Goal: Transaction & Acquisition: Book appointment/travel/reservation

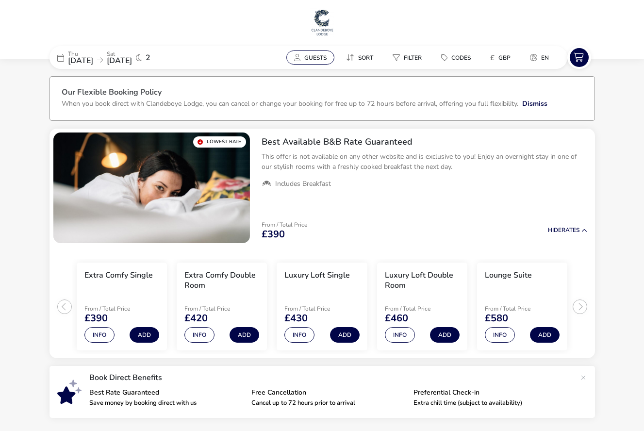
scroll to position [2, 0]
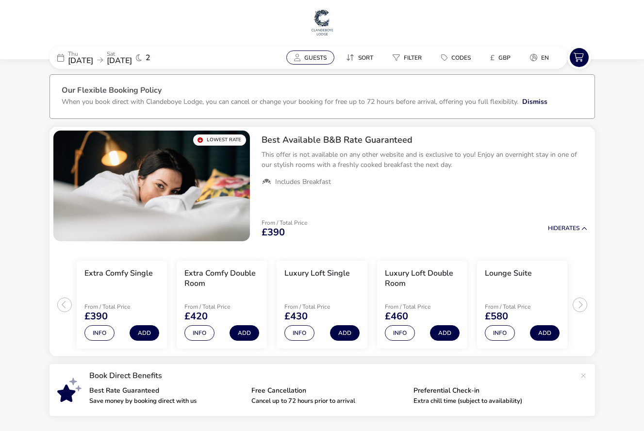
click at [312, 54] on span "Guests" at bounding box center [315, 58] width 22 height 8
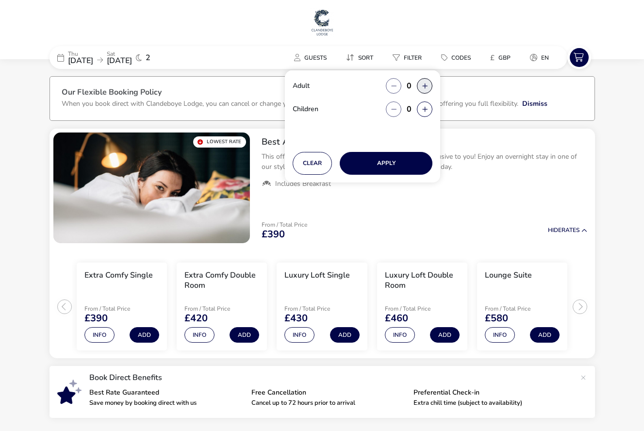
click at [426, 86] on button "button" at bounding box center [425, 86] width 16 height 16
type input "2"
click at [396, 160] on button "Apply" at bounding box center [385, 163] width 93 height 23
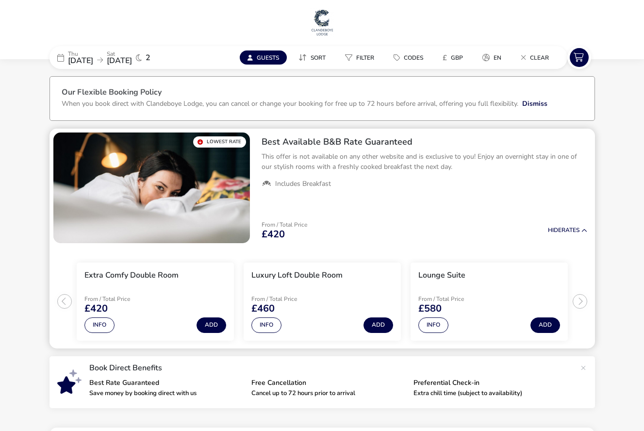
click at [378, 141] on h2 "Best Available B&B Rate Guaranteed" at bounding box center [423, 141] width 325 height 11
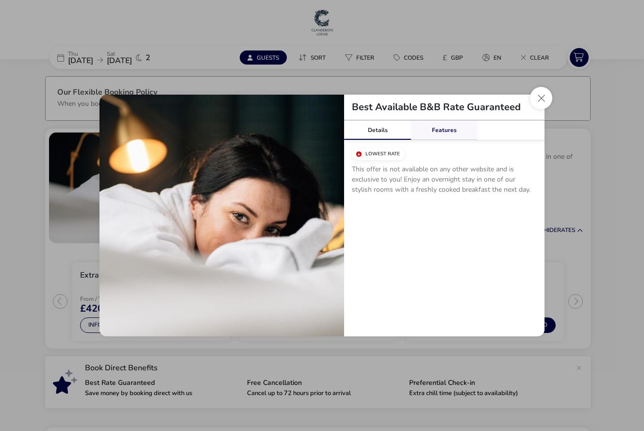
click at [447, 129] on link "Features" at bounding box center [444, 129] width 67 height 19
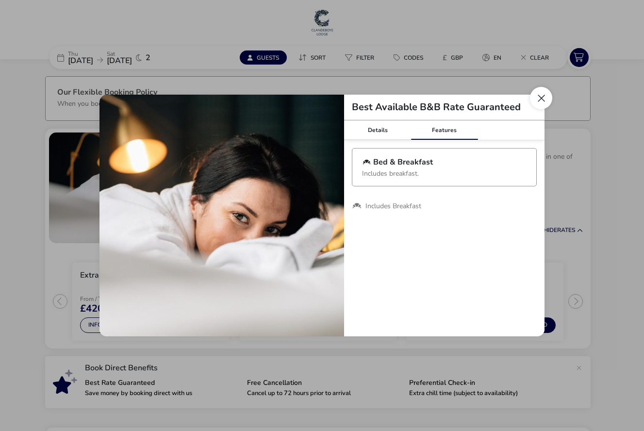
click at [542, 97] on button "Close modal" at bounding box center [541, 98] width 22 height 22
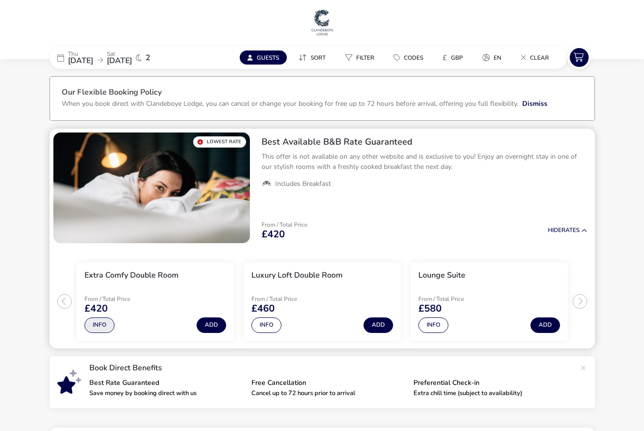
click at [99, 323] on button "Info" at bounding box center [99, 325] width 30 height 16
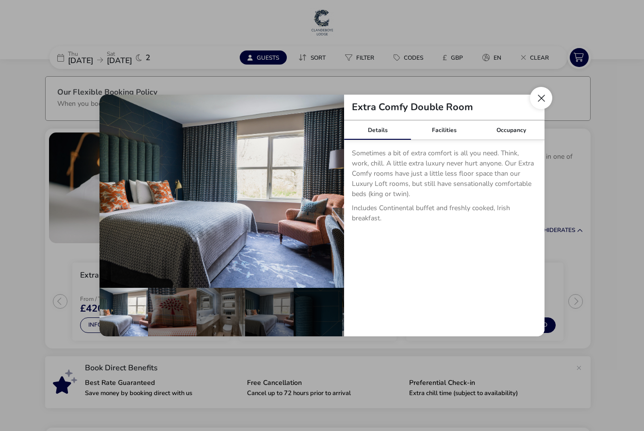
click at [544, 97] on button "Close dialog" at bounding box center [541, 98] width 22 height 22
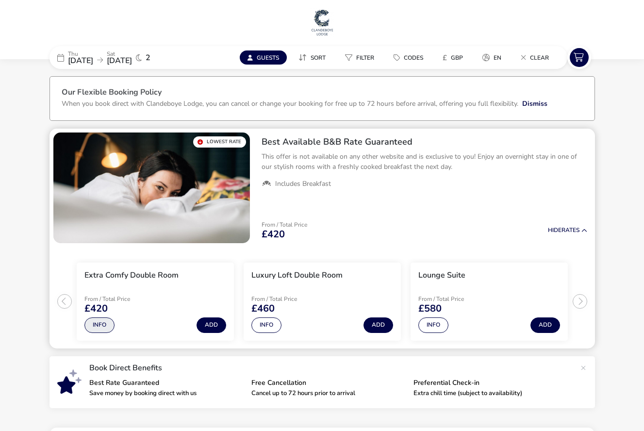
click at [104, 326] on button "Info" at bounding box center [99, 325] width 30 height 16
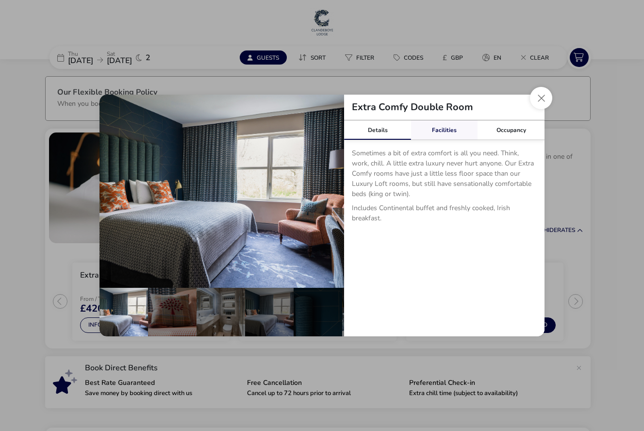
click at [441, 127] on link "Facilities" at bounding box center [444, 129] width 67 height 19
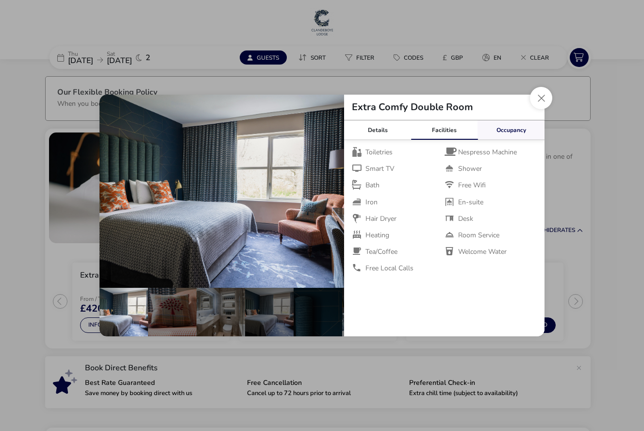
click at [515, 130] on link "Occupancy" at bounding box center [510, 129] width 67 height 19
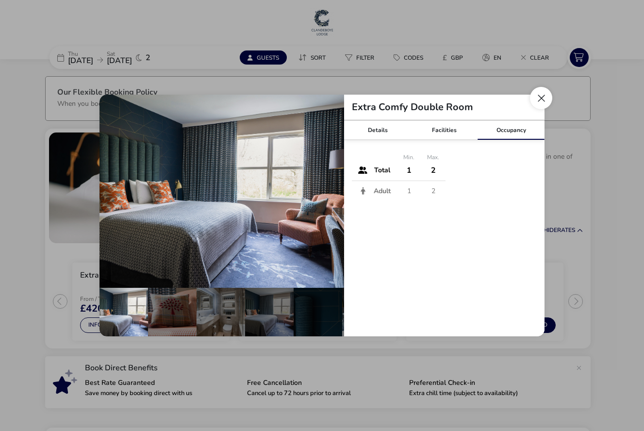
click at [543, 98] on button "Close dialog" at bounding box center [541, 98] width 22 height 22
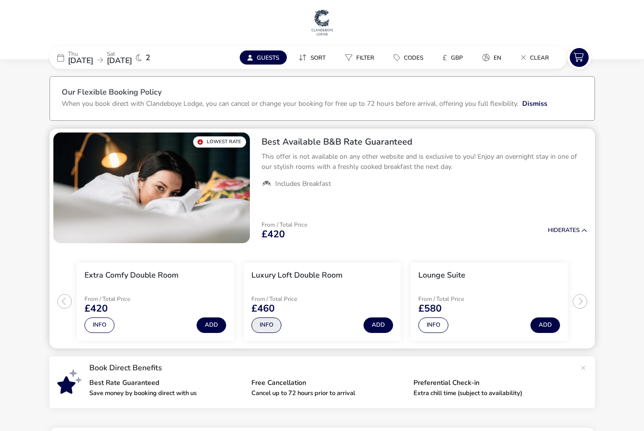
click at [271, 323] on button "Info" at bounding box center [266, 325] width 30 height 16
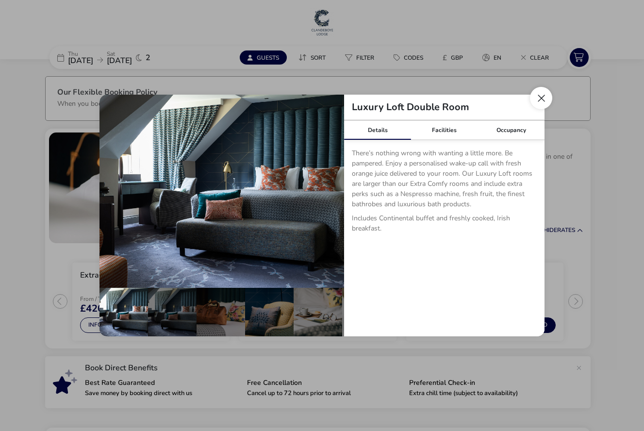
click at [542, 97] on button "Close dialog" at bounding box center [541, 98] width 22 height 22
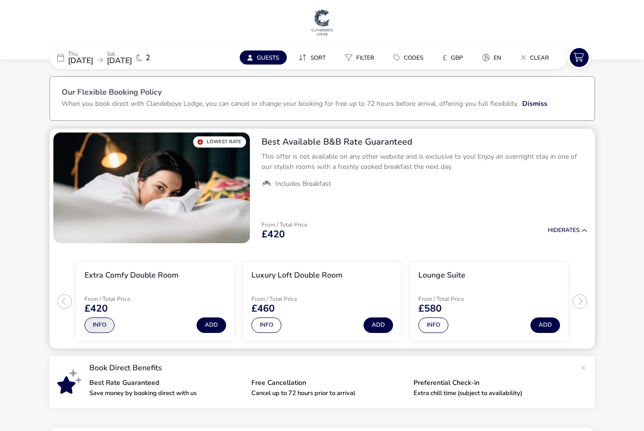
click at [101, 323] on button "Info" at bounding box center [99, 325] width 30 height 16
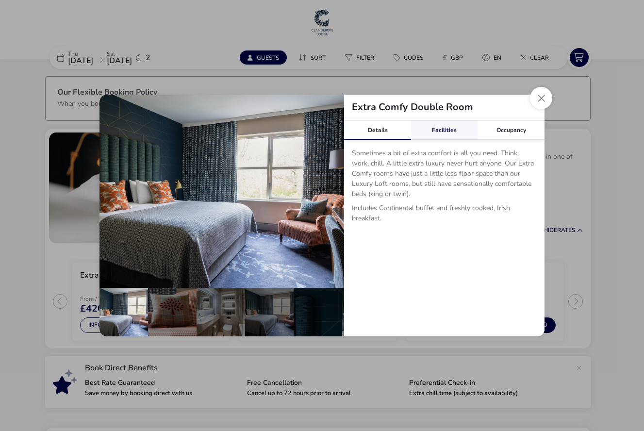
click at [447, 125] on link "Facilities" at bounding box center [444, 129] width 67 height 19
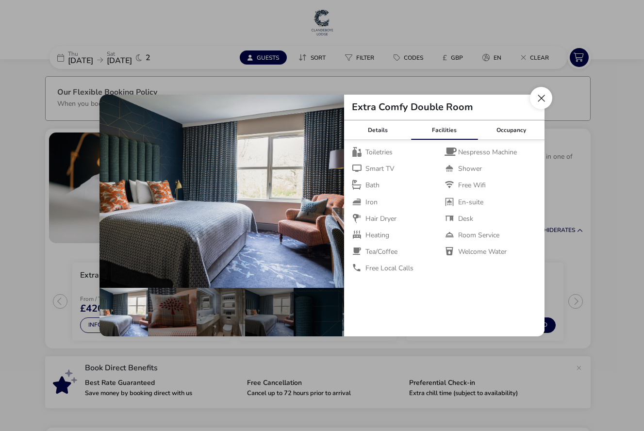
click at [540, 97] on button "Close dialog" at bounding box center [541, 98] width 22 height 22
